Goal: Information Seeking & Learning: Check status

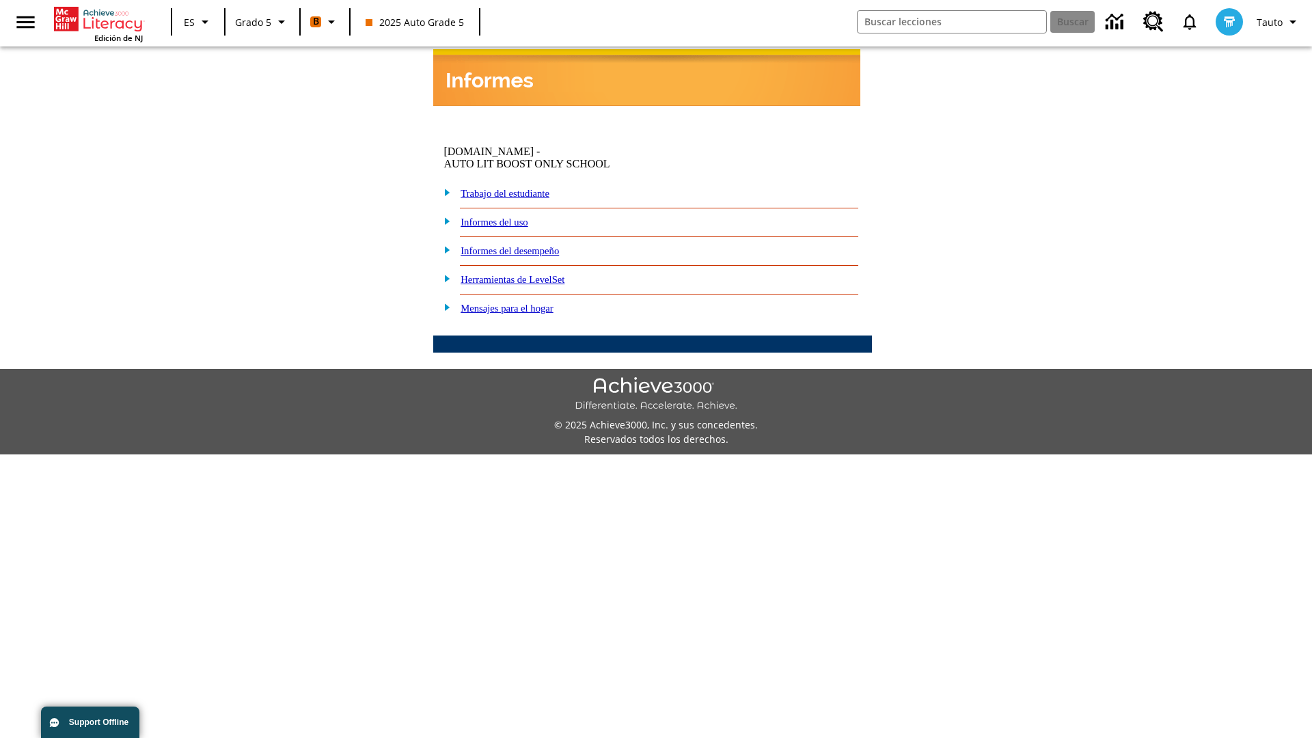
click at [533, 245] on link "Informes del desempeño" at bounding box center [510, 250] width 98 height 11
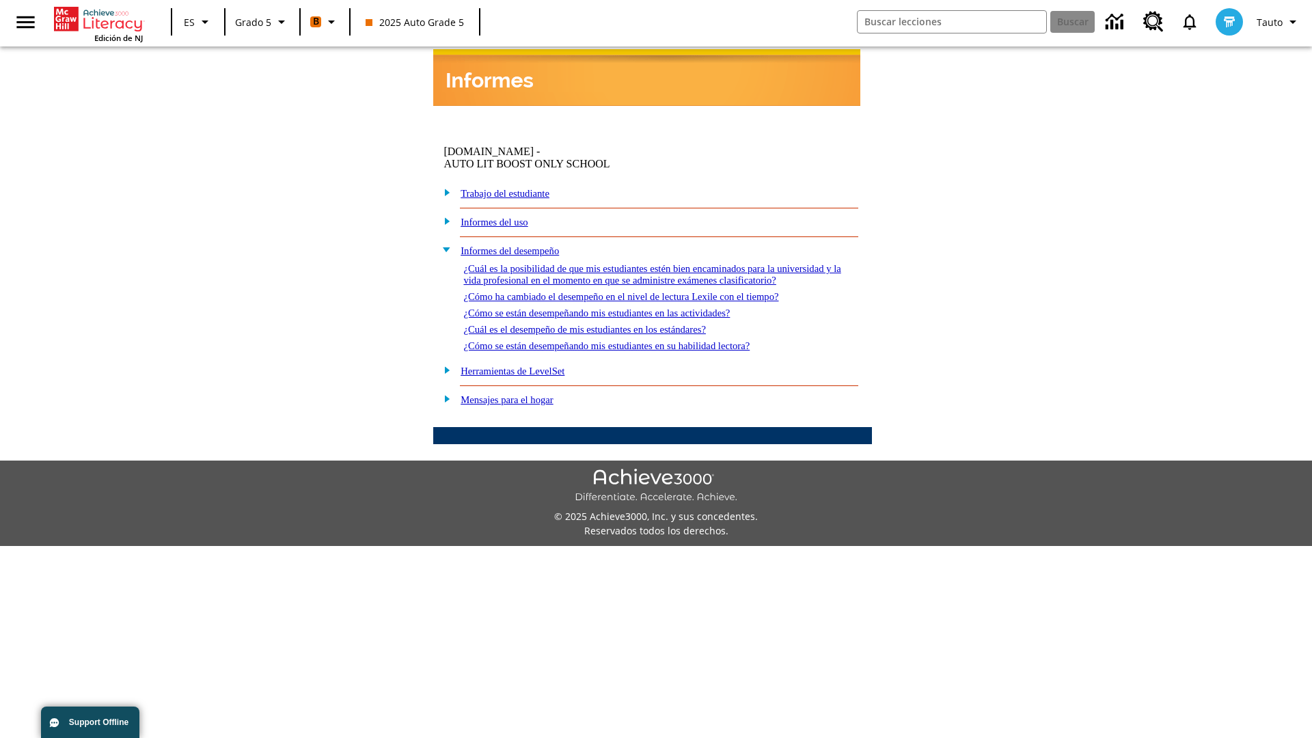
click at [649, 263] on link "¿Cuál es la posibilidad de que mis estudiantes estén bien encaminados para la u…" at bounding box center [651, 274] width 377 height 23
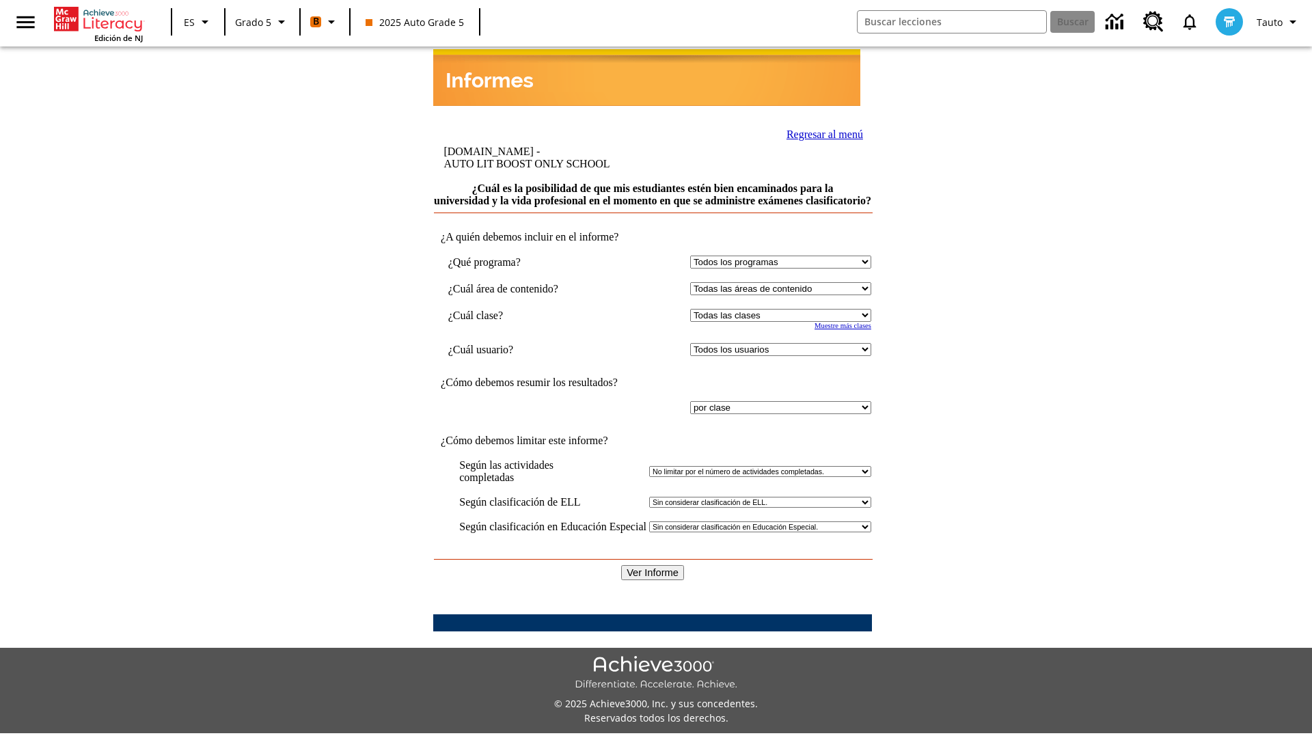
click at [778, 309] on select "Seleccionar una clase: Todas las clases 2025 Auto Grade 5 OL 2025 Auto Grade 6" at bounding box center [780, 315] width 181 height 13
select select "11133131"
